Goal: Transaction & Acquisition: Purchase product/service

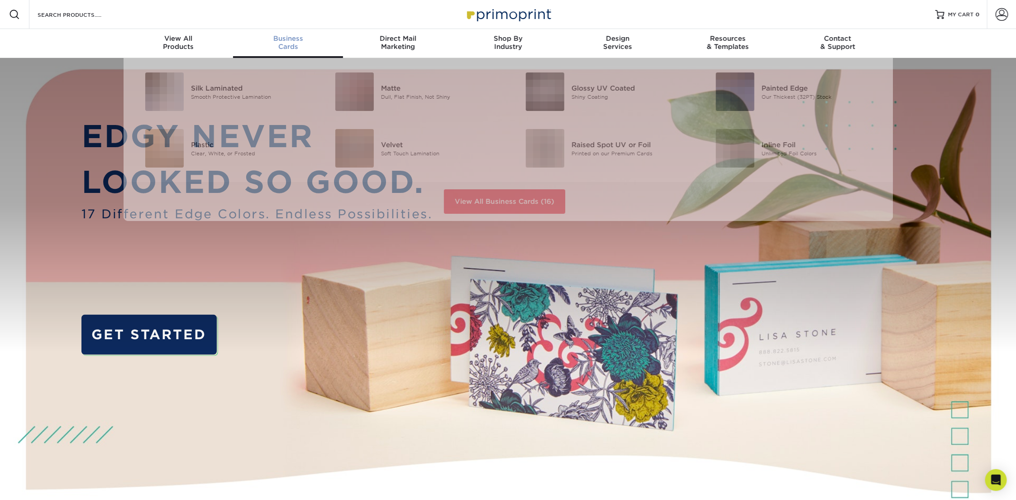
click at [285, 45] on div "Business Cards" at bounding box center [288, 42] width 110 height 16
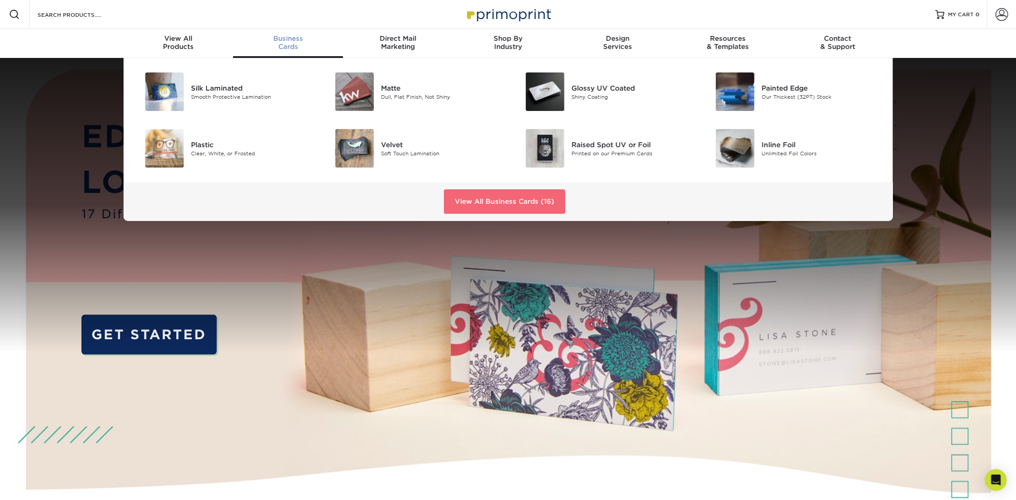
click at [553, 195] on link "View All Business Cards (16)" at bounding box center [504, 201] width 121 height 24
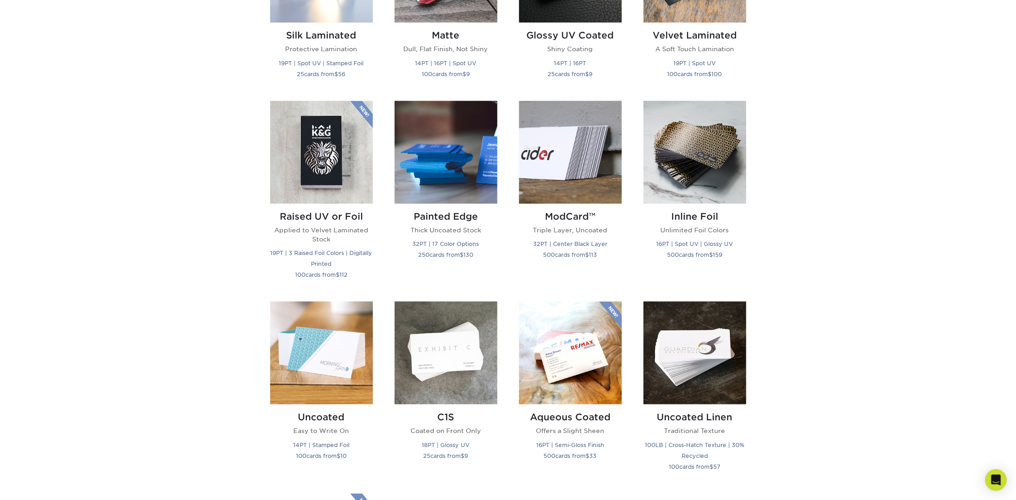
scroll to position [546, 0]
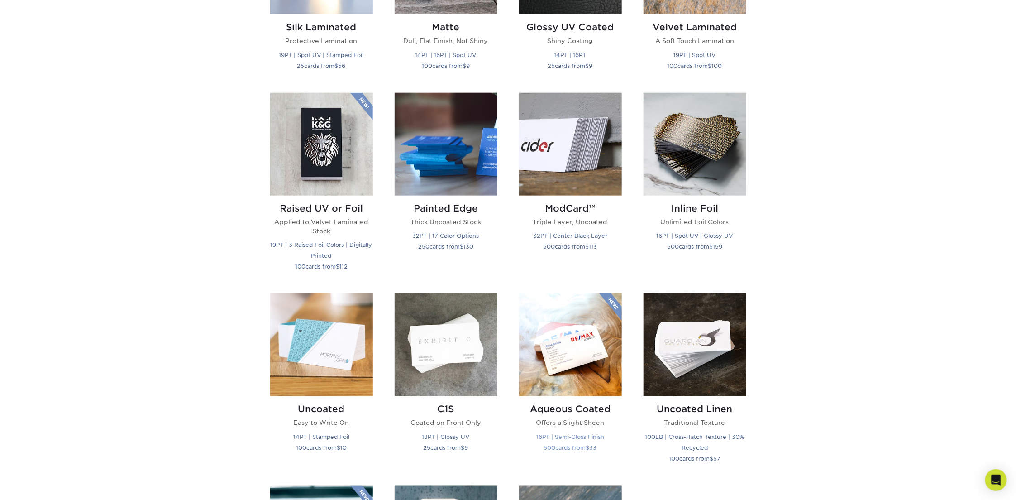
click at [589, 333] on img at bounding box center [570, 344] width 103 height 103
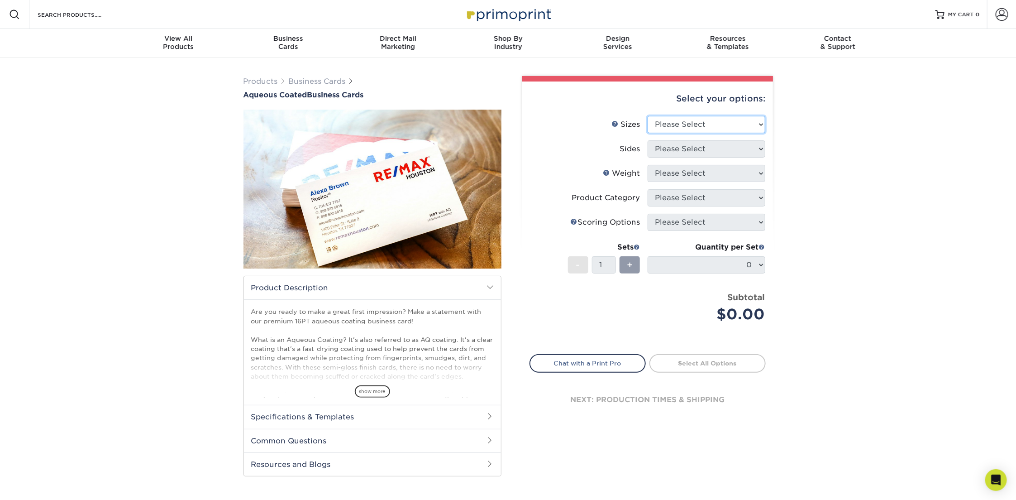
click at [695, 125] on select "Please Select 1.5" x 3.5" - Mini 1.75" x 3.5" - Mini 2" x 3" - Mini 2" x 3.5" -…" at bounding box center [707, 124] width 118 height 17
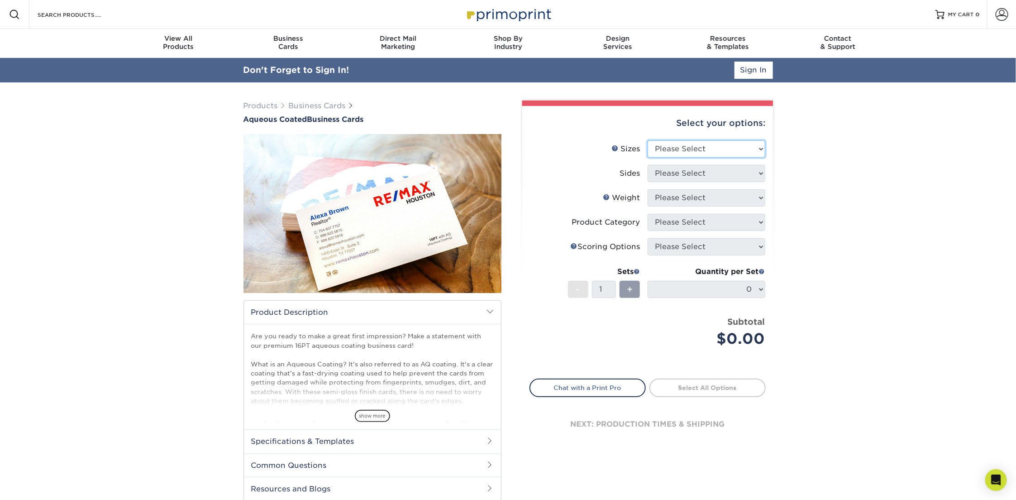
select select "2.00x3.50"
click at [648, 140] on select "Please Select 1.5" x 3.5" - Mini 1.75" x 3.5" - Mini 2" x 3" - Mini 2" x 3.5" -…" at bounding box center [707, 148] width 118 height 17
click at [676, 169] on select "Please Select Print Both Sides Print Front Only" at bounding box center [707, 173] width 118 height 17
select select "13abbda7-1d64-4f25-8bb2-c179b224825d"
click at [648, 165] on select "Please Select Print Both Sides Print Front Only" at bounding box center [707, 173] width 118 height 17
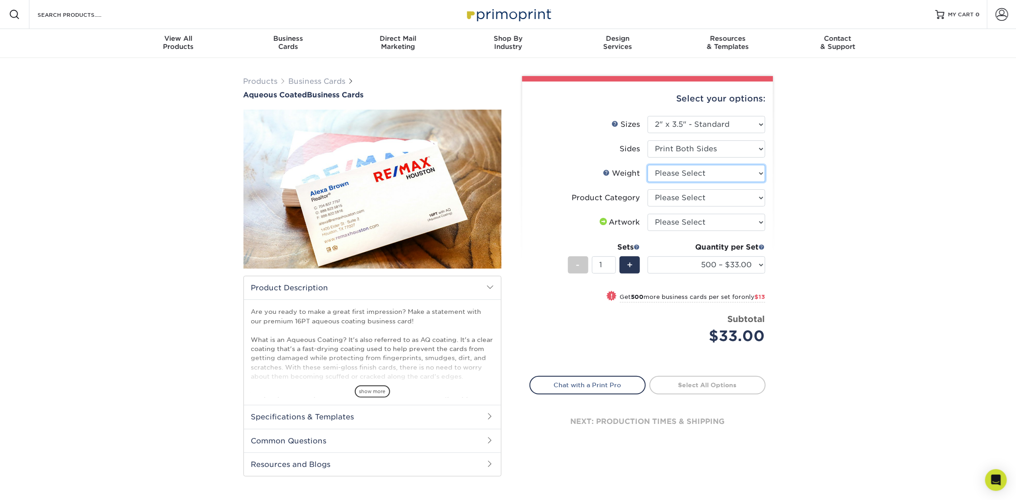
click at [672, 174] on select "Please Select 16PT" at bounding box center [707, 173] width 118 height 17
select select "16PT"
click at [648, 165] on select "Please Select 16PT" at bounding box center [707, 173] width 118 height 17
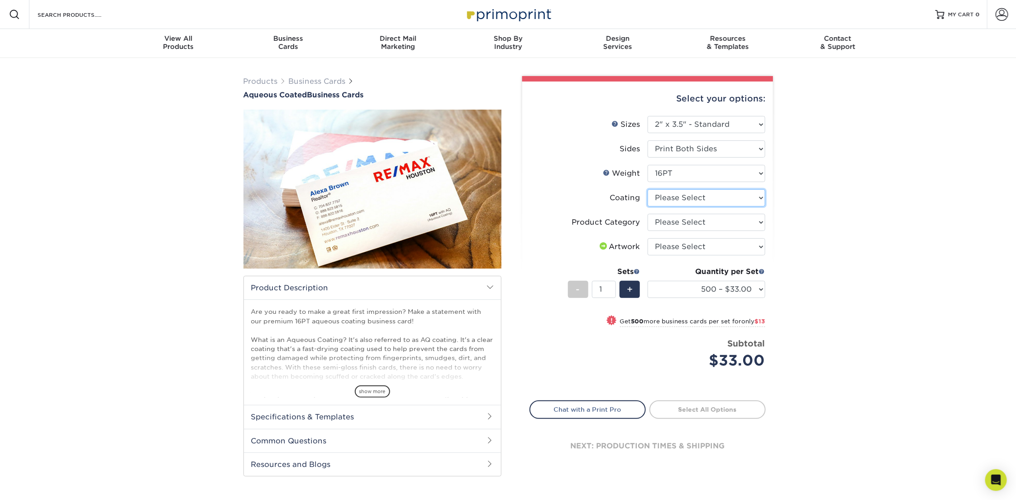
click at [670, 197] on select at bounding box center [707, 197] width 118 height 17
select select "d41dab50-ff65-4f4f-bb17-2afe4d36ae33"
click at [648, 189] on select at bounding box center [707, 197] width 118 height 17
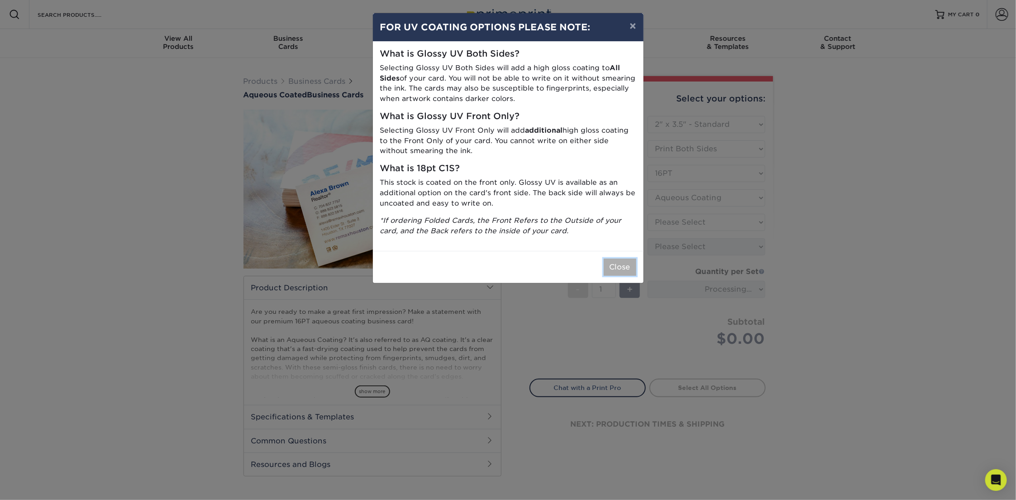
click at [627, 273] on button "Close" at bounding box center [620, 267] width 33 height 17
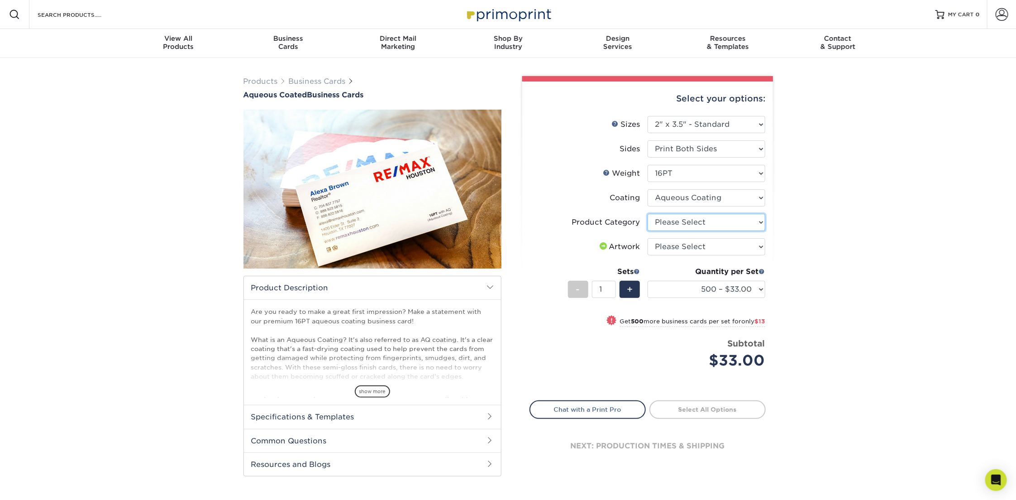
click at [684, 222] on select "Please Select Business Cards" at bounding box center [707, 222] width 118 height 17
select select "3b5148f1-0588-4f88-a218-97bcfdce65c1"
click at [648, 214] on select "Please Select Business Cards" at bounding box center [707, 222] width 118 height 17
click at [682, 247] on select "Please Select I will upload files I need a design - $100" at bounding box center [707, 246] width 118 height 17
select select "upload"
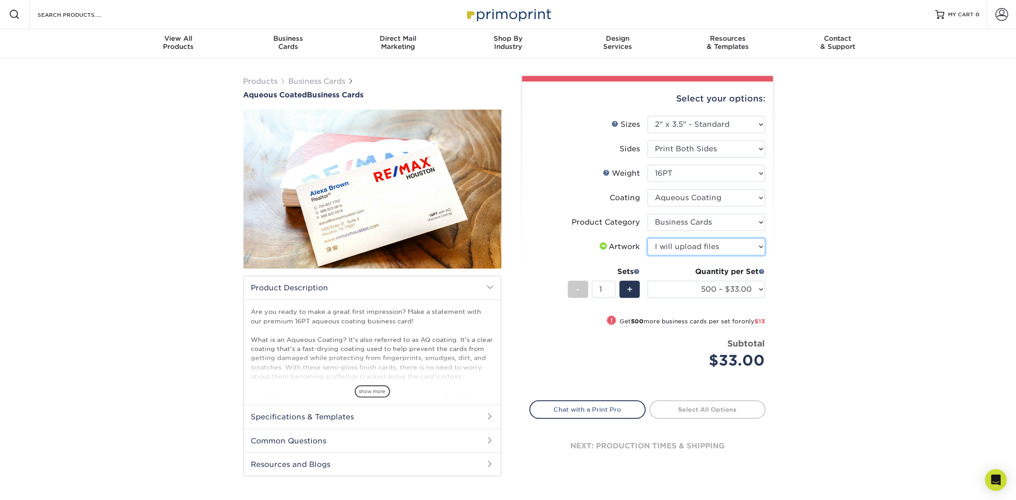
click at [648, 238] on select "Please Select I will upload files I need a design - $100" at bounding box center [707, 246] width 118 height 17
